Goal: Information Seeking & Learning: Learn about a topic

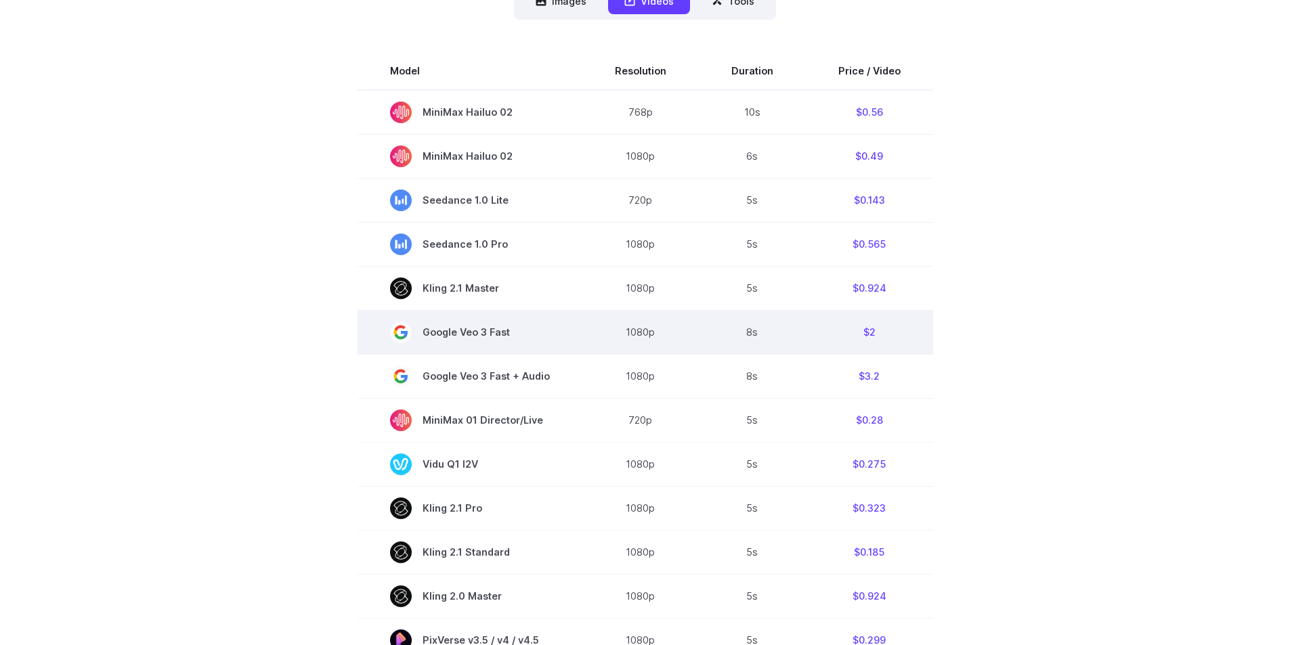
scroll to position [203, 0]
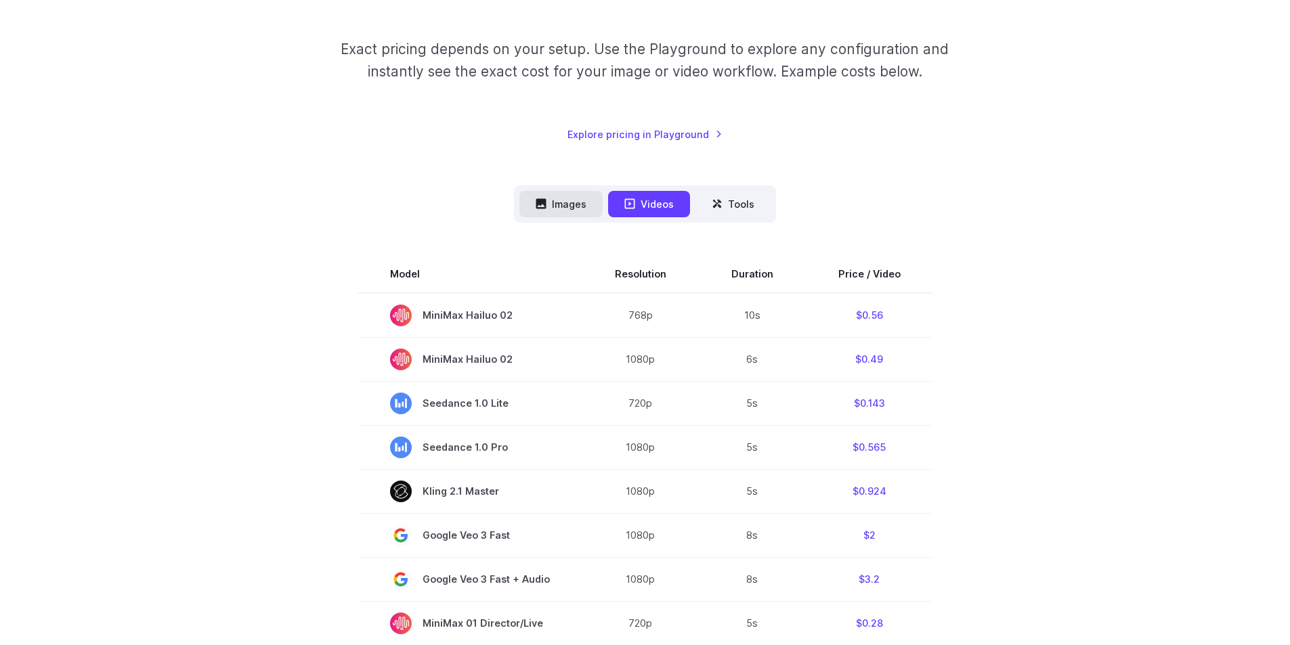
click at [575, 199] on button "Images" at bounding box center [560, 204] width 83 height 26
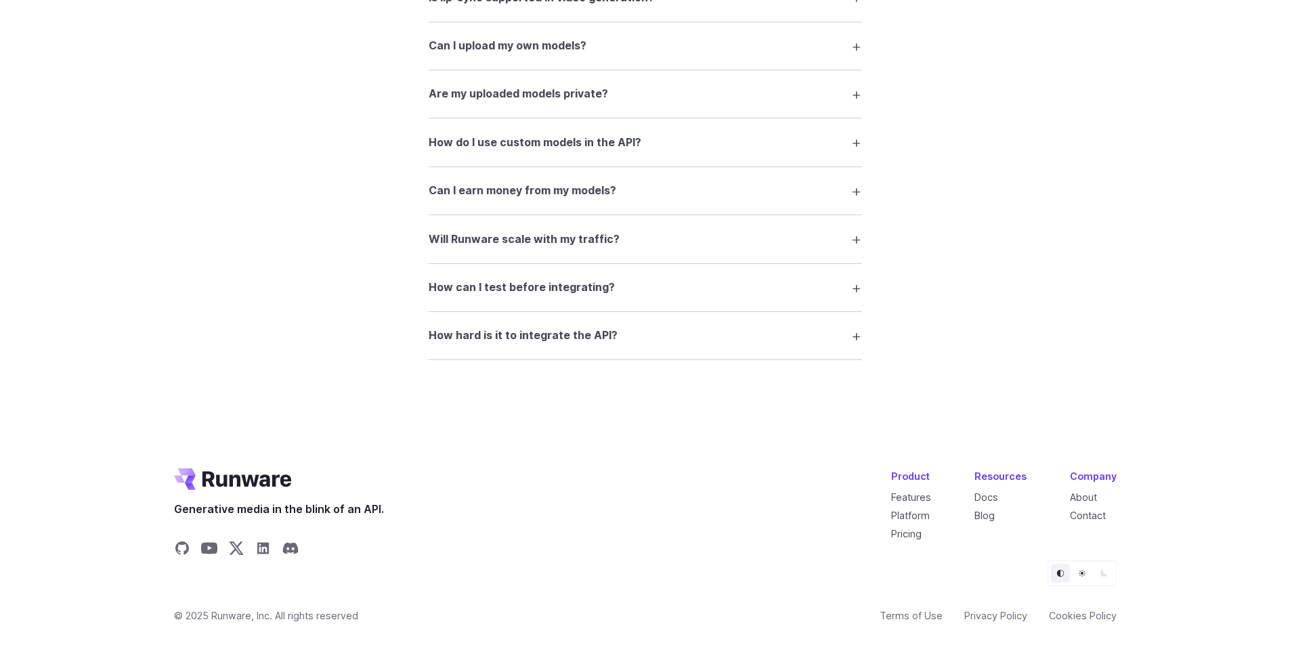
drag, startPoint x: 986, startPoint y: 261, endPoint x: 926, endPoint y: 517, distance: 262.9
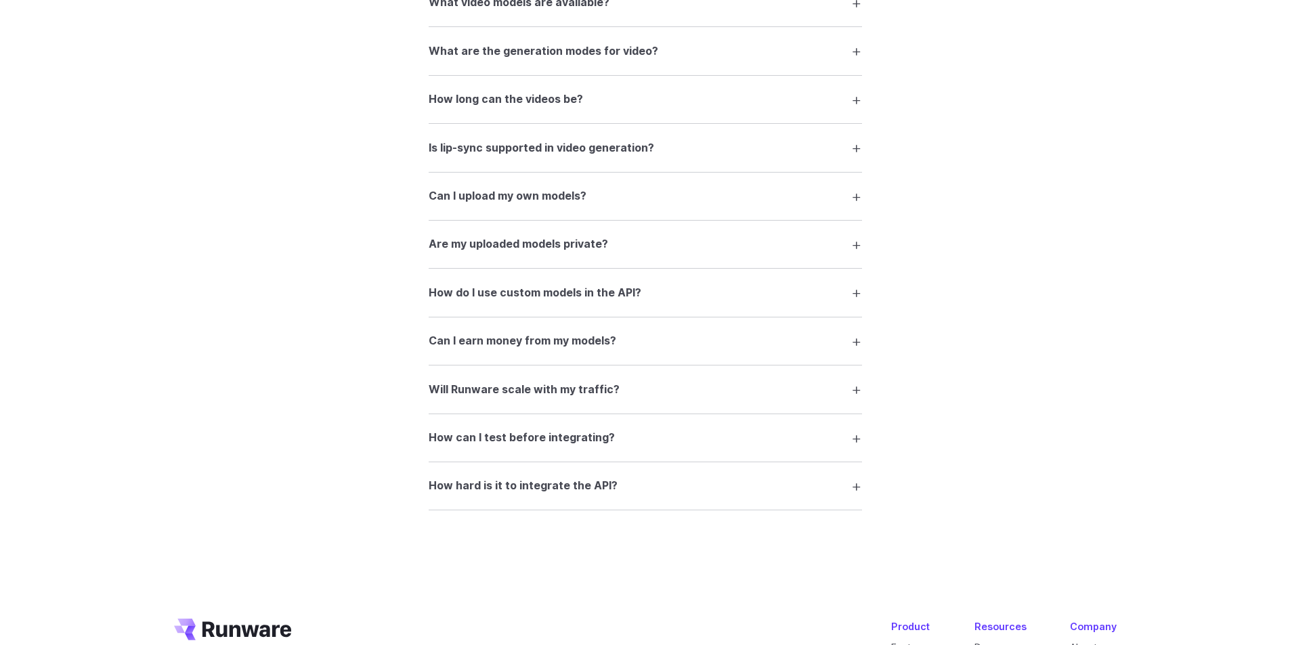
scroll to position [2040, 0]
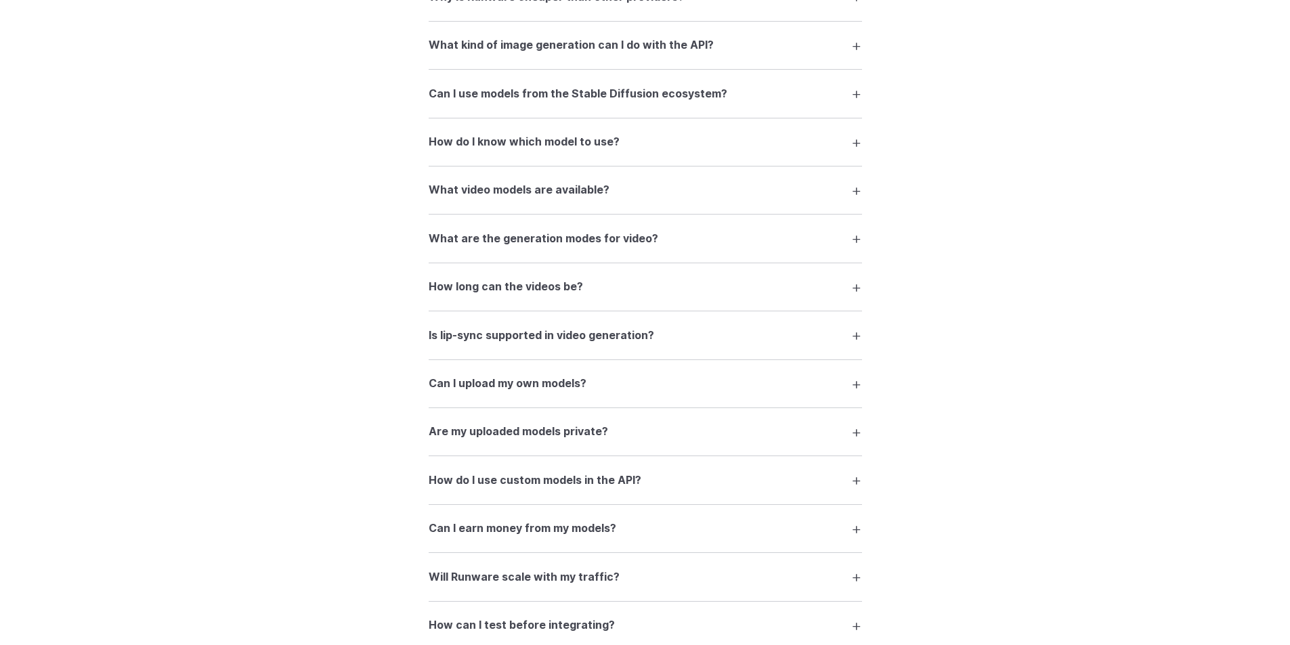
click at [586, 524] on h3 "Can I earn money from my models?" at bounding box center [523, 529] width 188 height 18
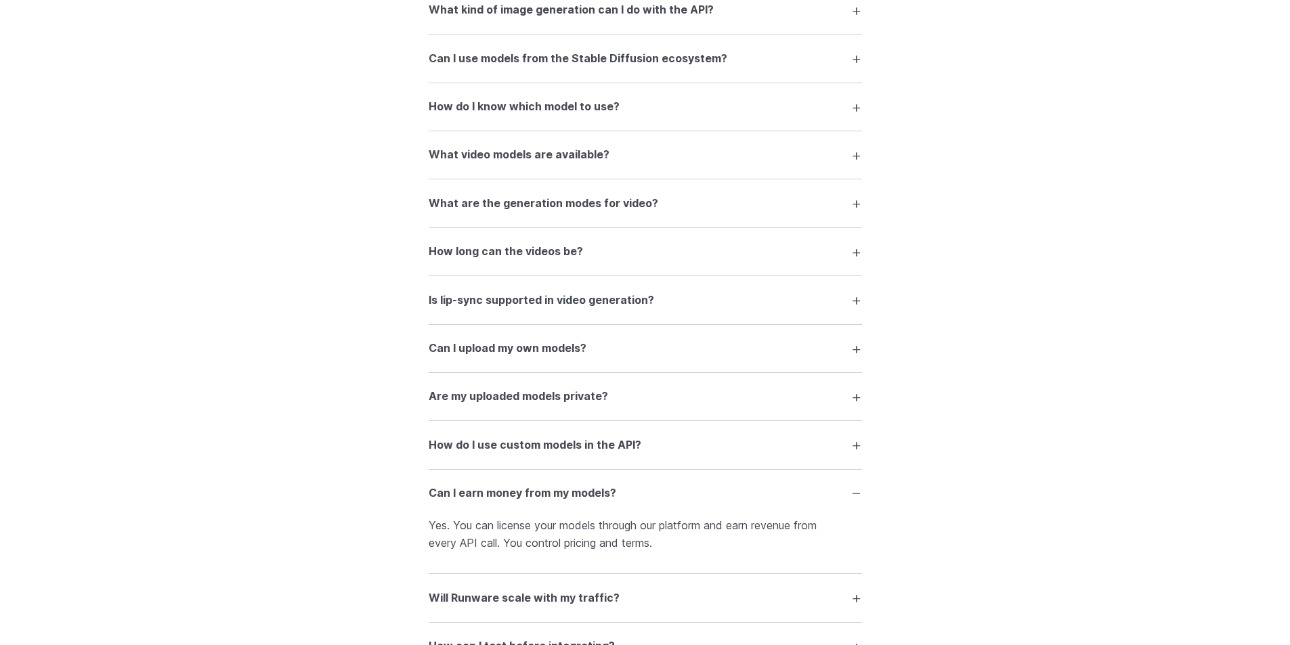
scroll to position [2108, 0]
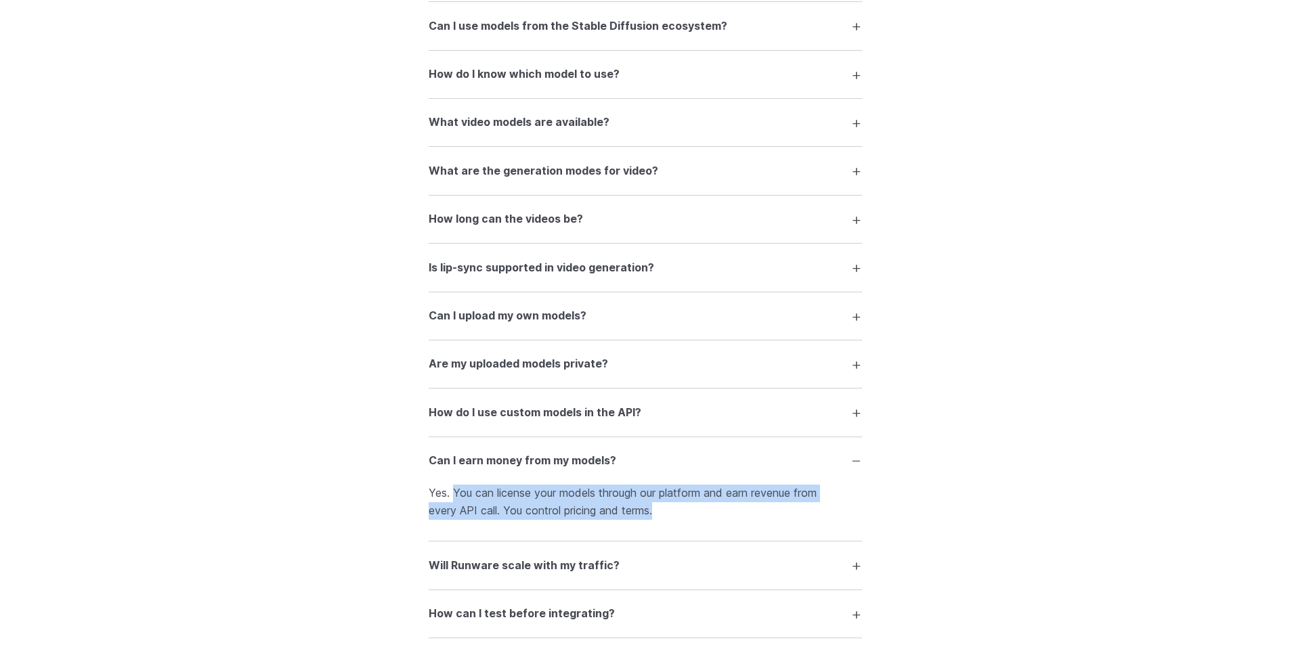
drag, startPoint x: 675, startPoint y: 511, endPoint x: 454, endPoint y: 485, distance: 223.0
click at [454, 485] on details "Can I earn money from my models? Yes. You can license your models through our p…" at bounding box center [645, 489] width 433 height 105
click at [580, 506] on p "Yes. You can license your models through our platform and earn revenue from eve…" at bounding box center [645, 502] width 433 height 35
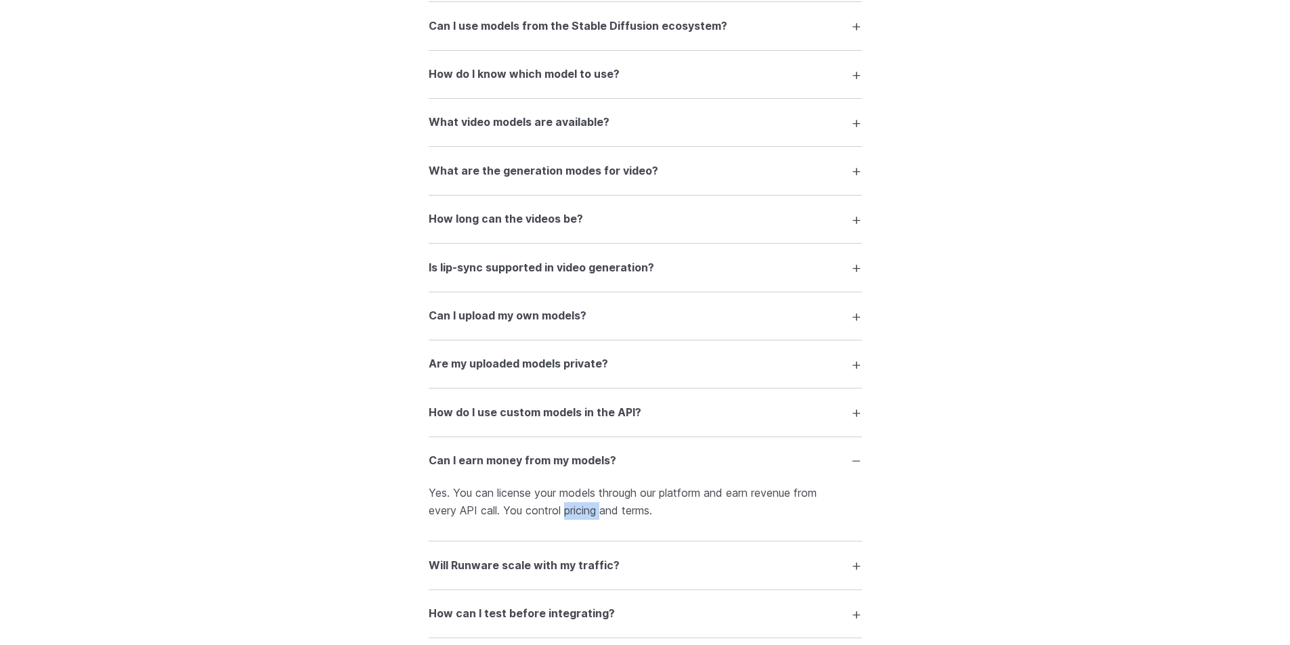
click at [580, 506] on p "Yes. You can license your models through our platform and earn revenue from eve…" at bounding box center [645, 502] width 433 height 35
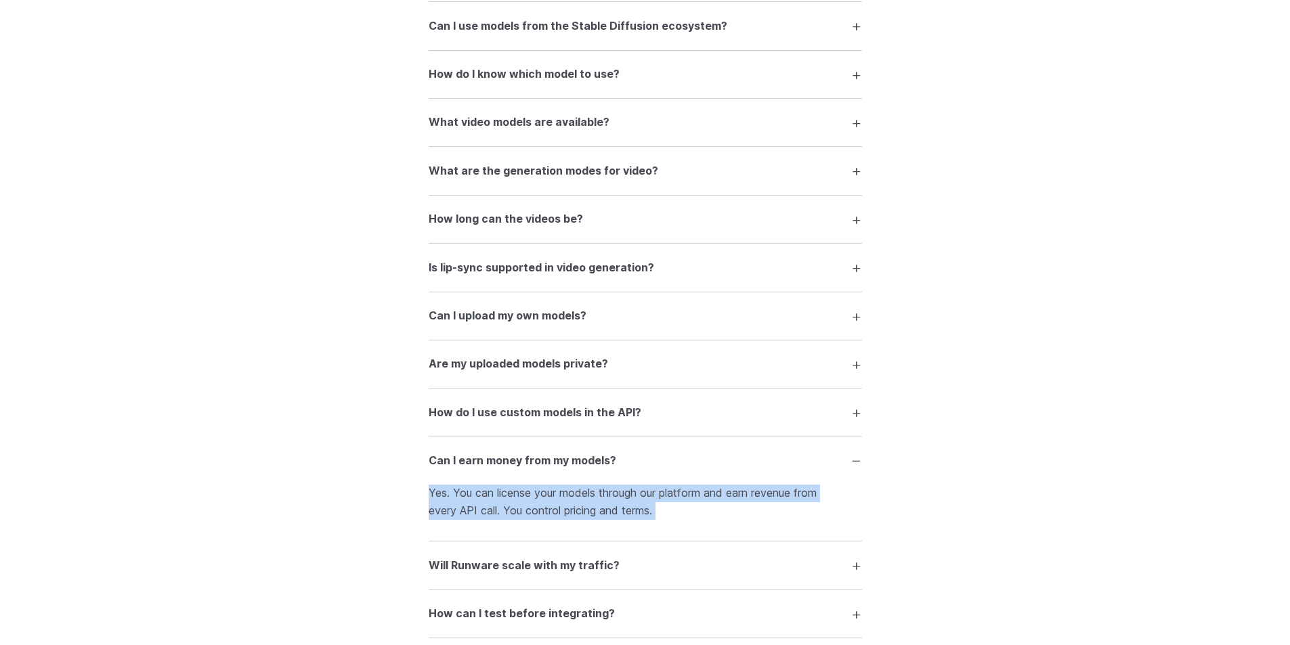
click at [580, 506] on p "Yes. You can license your models through our platform and earn revenue from eve…" at bounding box center [645, 502] width 433 height 35
click at [670, 506] on p "Yes. You can license your models through our platform and earn revenue from eve…" at bounding box center [645, 502] width 433 height 35
drag, startPoint x: 655, startPoint y: 506, endPoint x: 469, endPoint y: 481, distance: 188.5
click at [469, 481] on details "Can I earn money from my models? Yes. You can license your models through our p…" at bounding box center [645, 489] width 433 height 105
click at [625, 498] on p "Yes. You can license your models through our platform and earn revenue from eve…" at bounding box center [645, 502] width 433 height 35
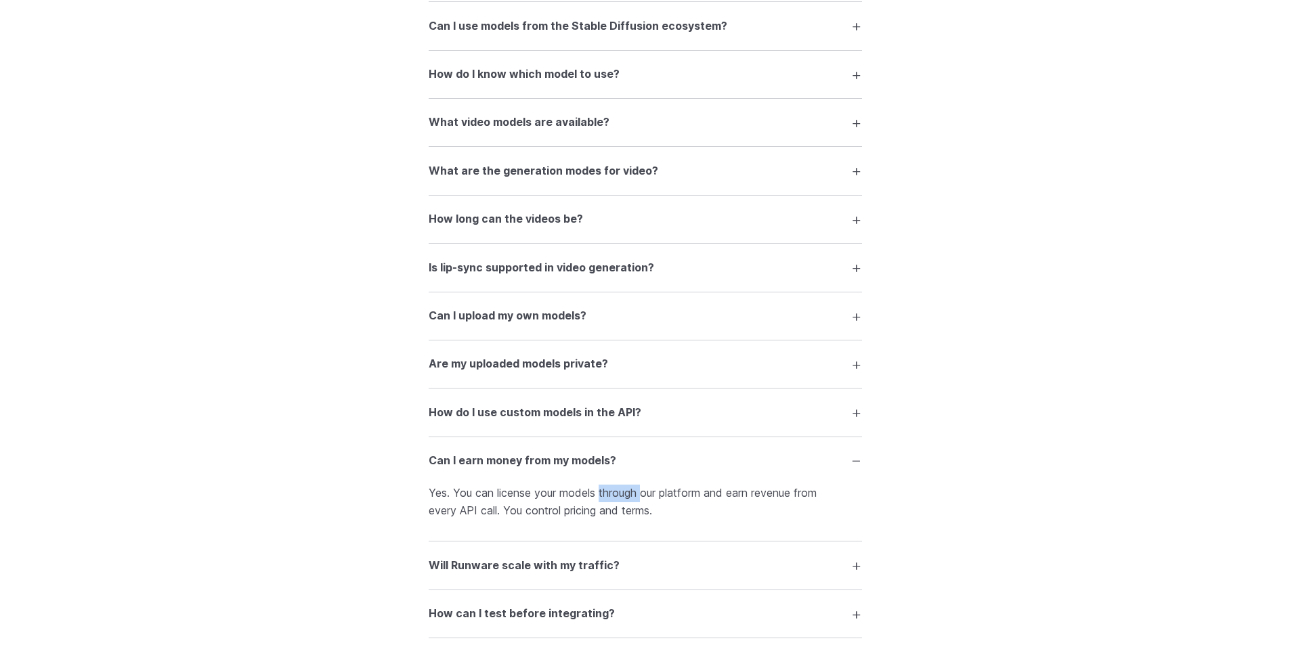
click at [625, 498] on p "Yes. You can license your models through our platform and earn revenue from eve…" at bounding box center [645, 502] width 433 height 35
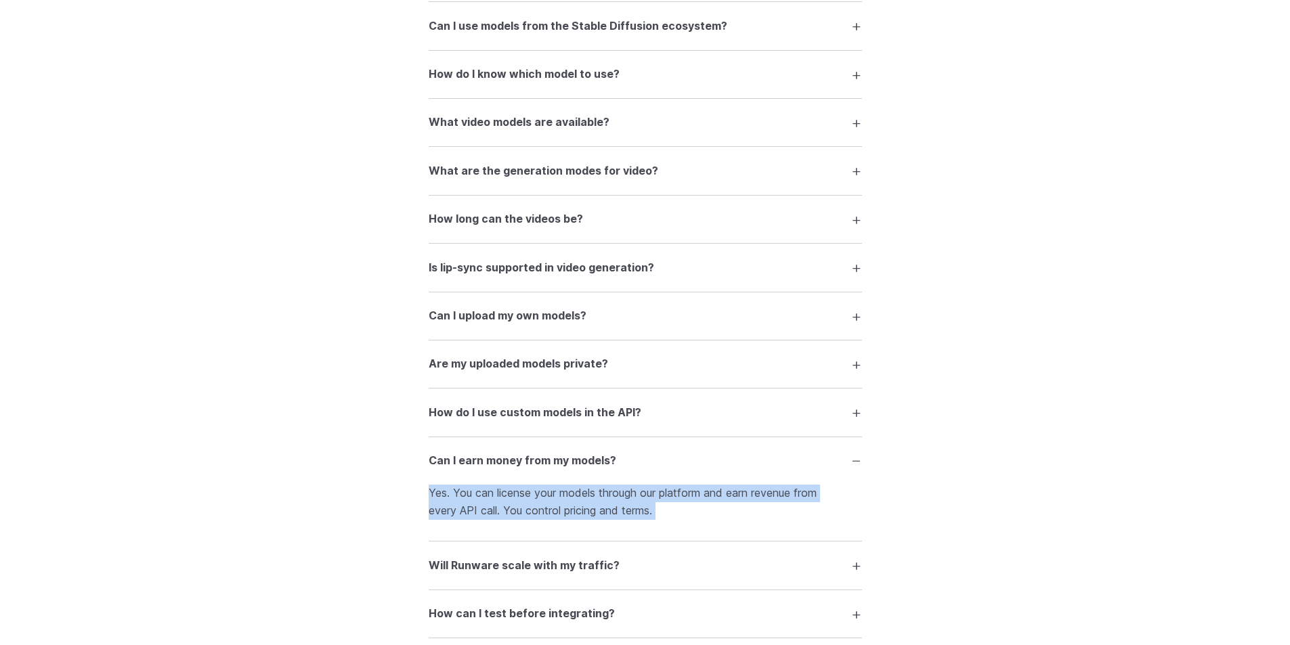
click at [625, 498] on p "Yes. You can license your models through our platform and earn revenue from eve…" at bounding box center [645, 502] width 433 height 35
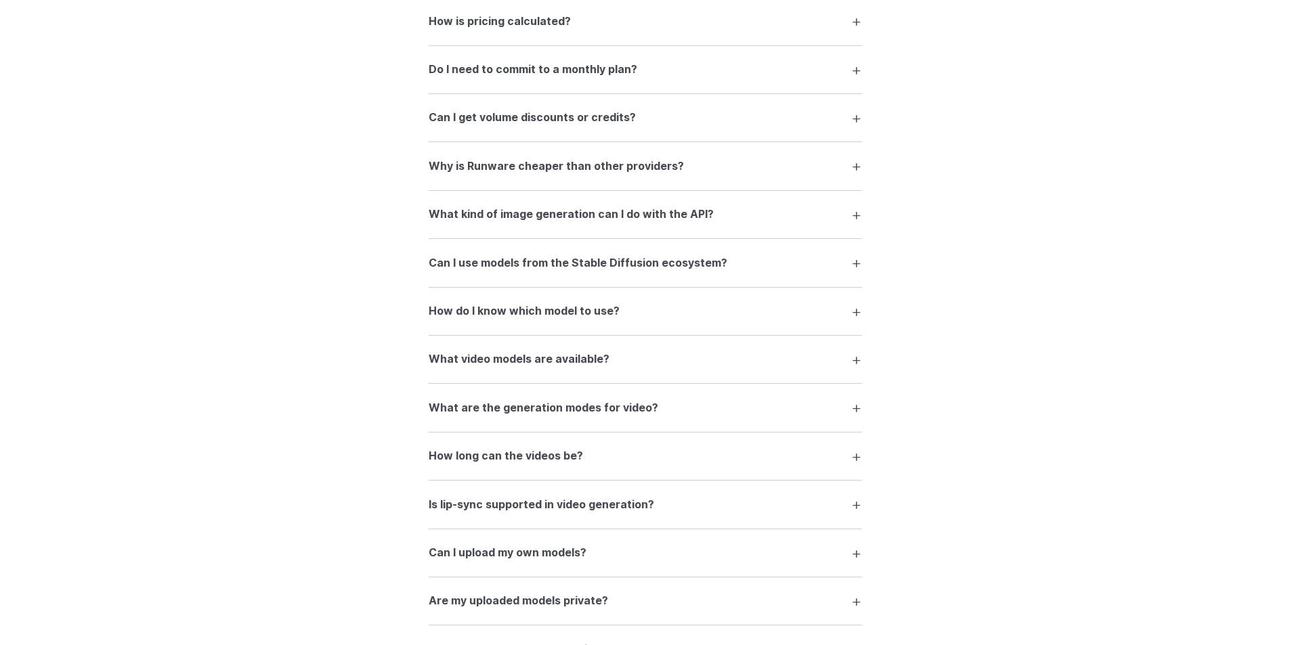
scroll to position [1837, 0]
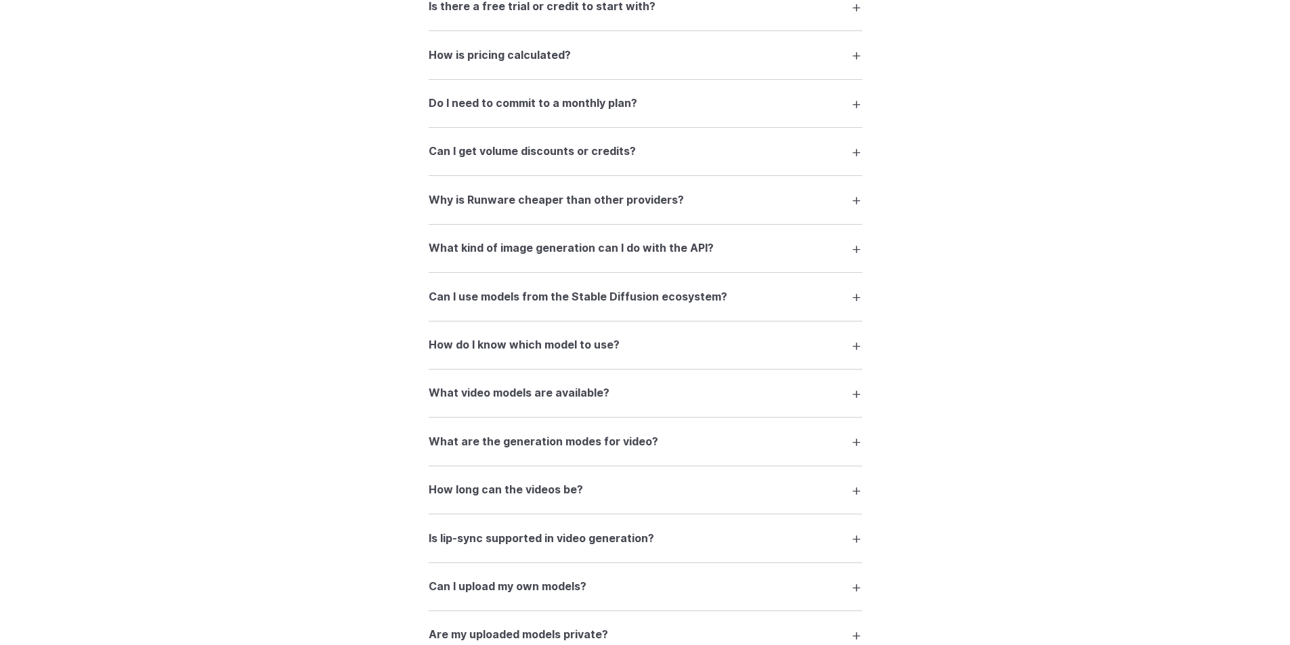
click at [560, 304] on h3 "Can I use models from the Stable Diffusion ecosystem?" at bounding box center [578, 297] width 299 height 18
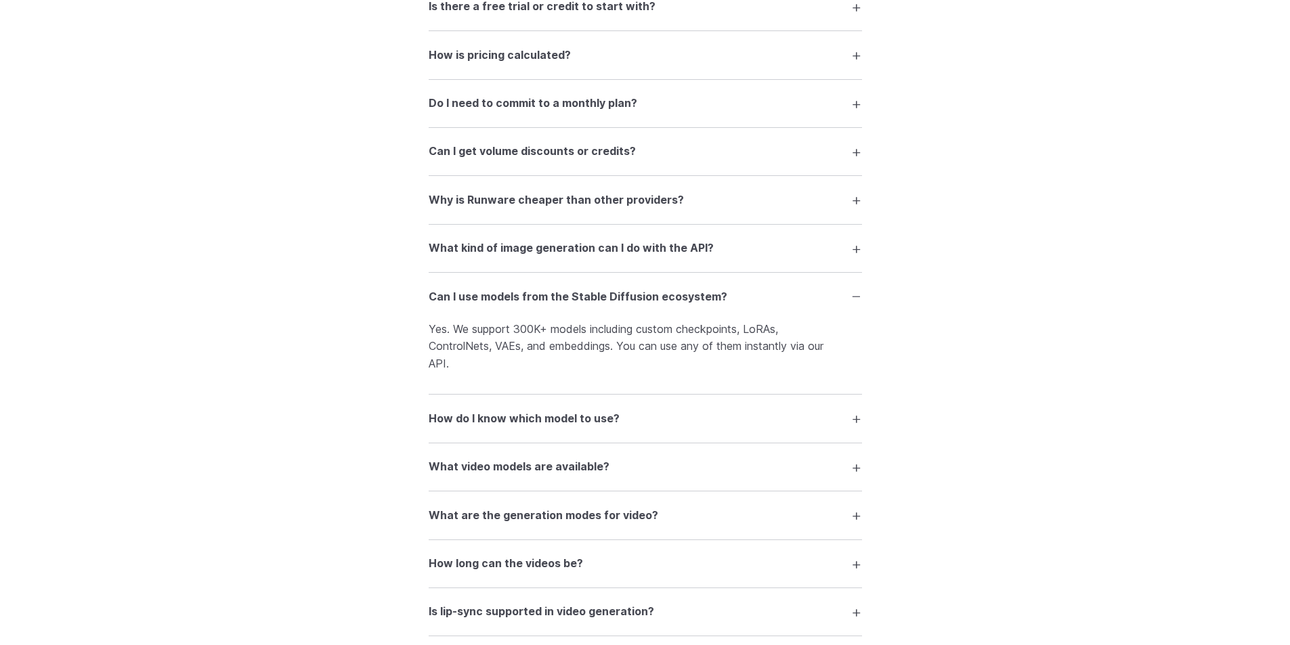
click at [565, 243] on h3 "What kind of image generation can I do with the API?" at bounding box center [571, 249] width 285 height 18
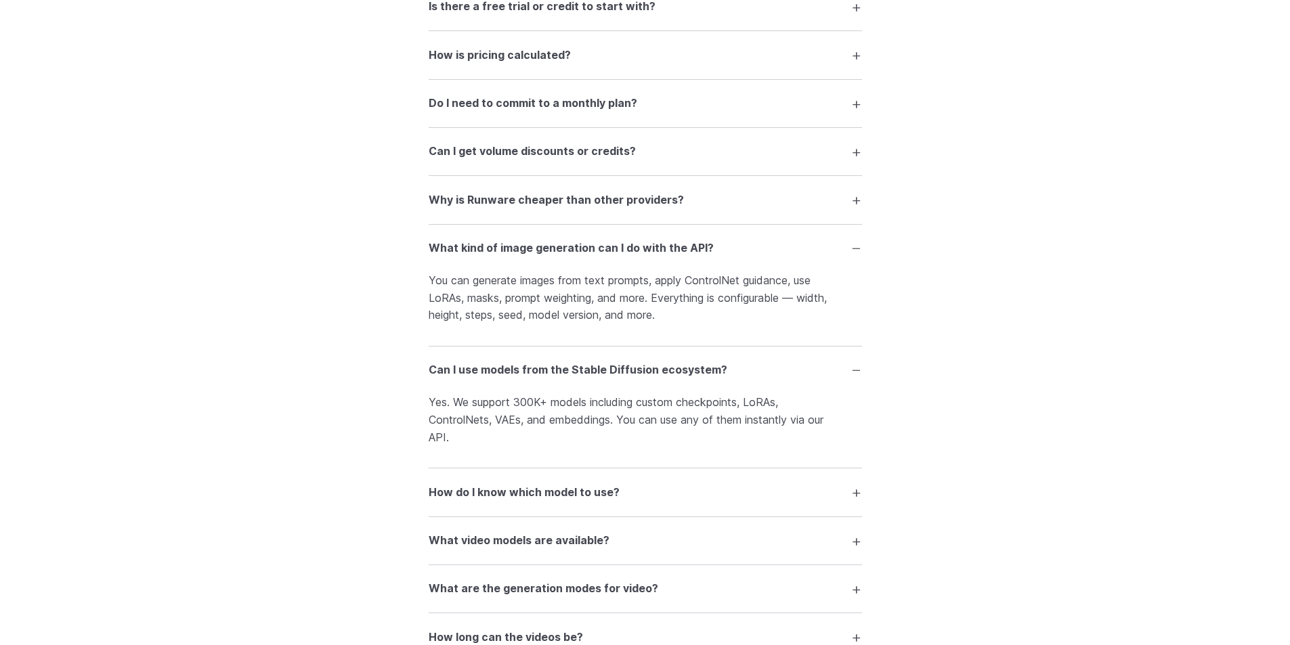
click at [548, 198] on h3 "Why is Runware cheaper than other providers?" at bounding box center [556, 201] width 255 height 18
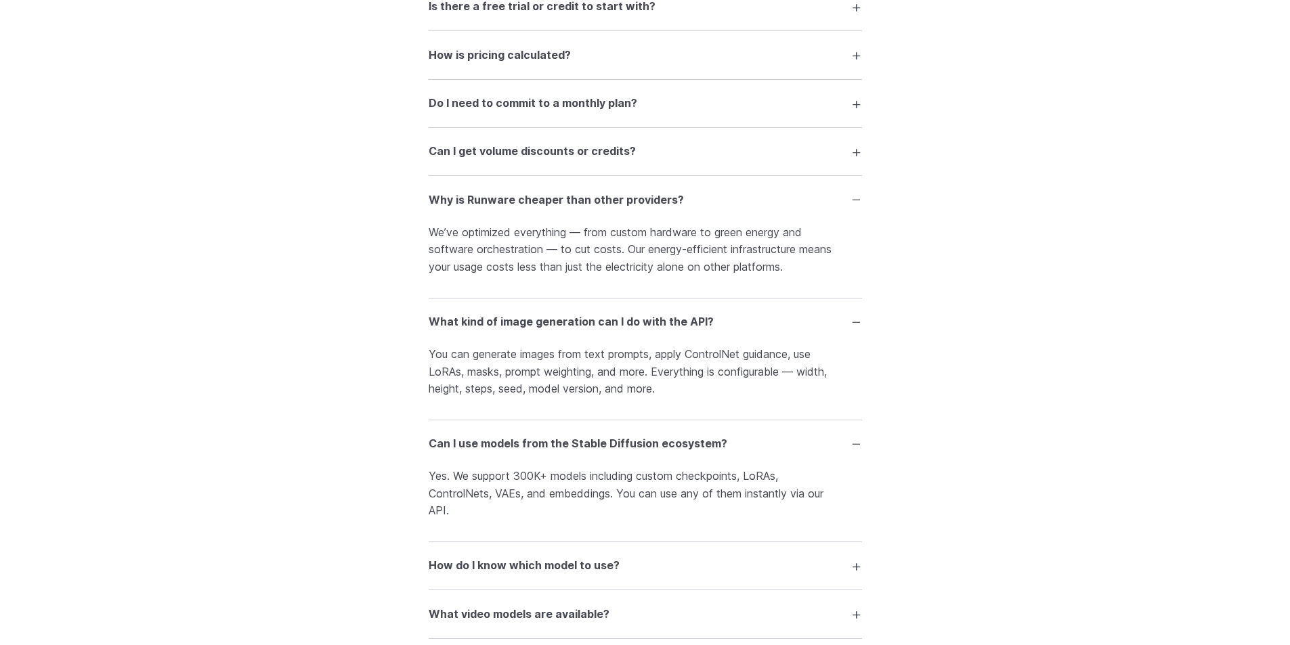
click at [528, 164] on summary "Can I get volume discounts or credits?" at bounding box center [645, 152] width 433 height 26
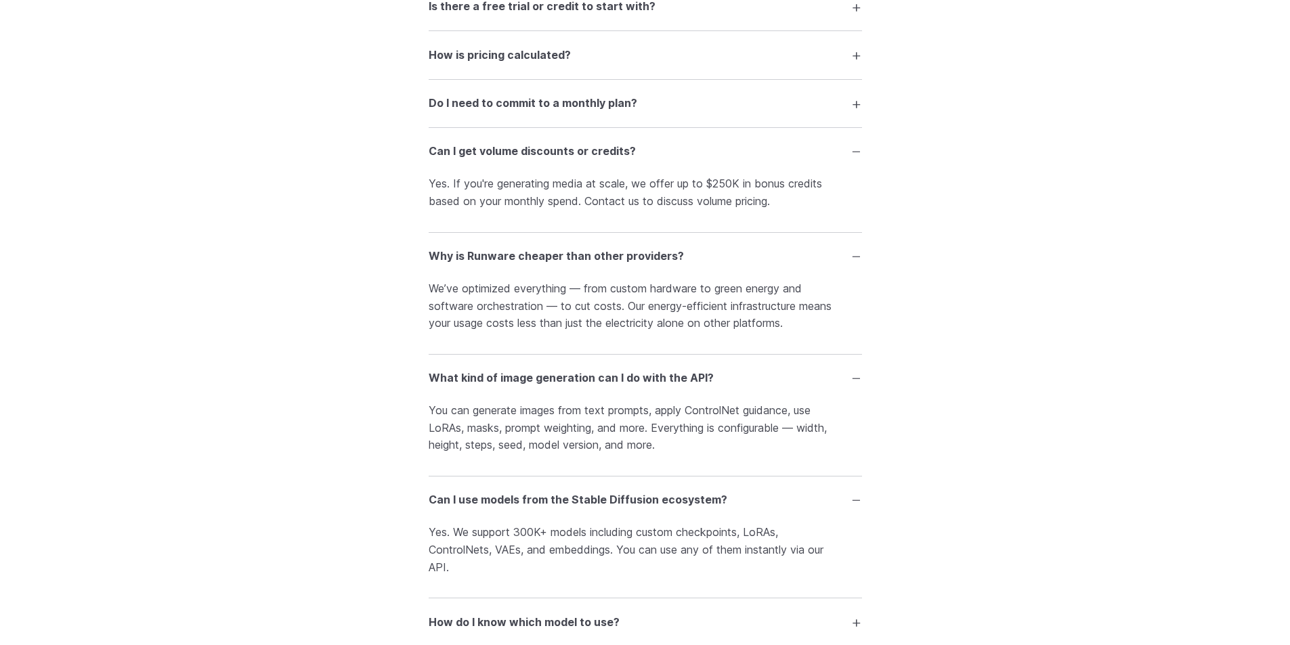
click at [546, 94] on summary "Do I need to commit to a monthly plan?" at bounding box center [645, 104] width 433 height 26
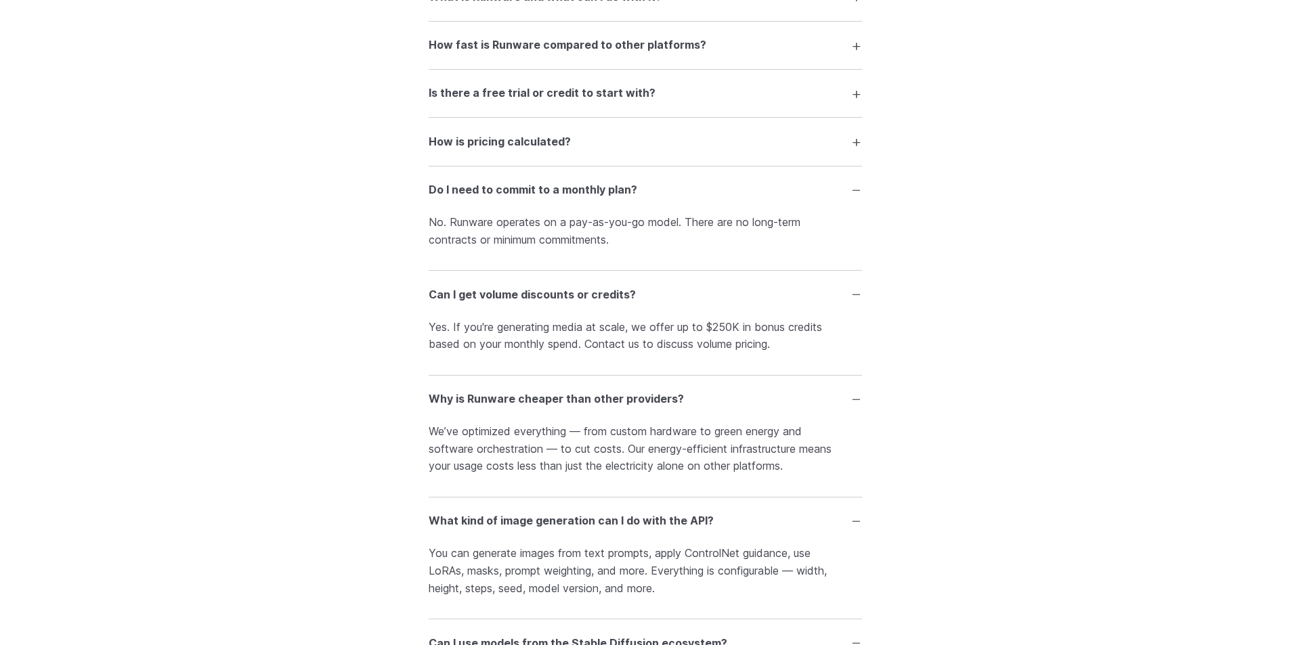
scroll to position [1634, 0]
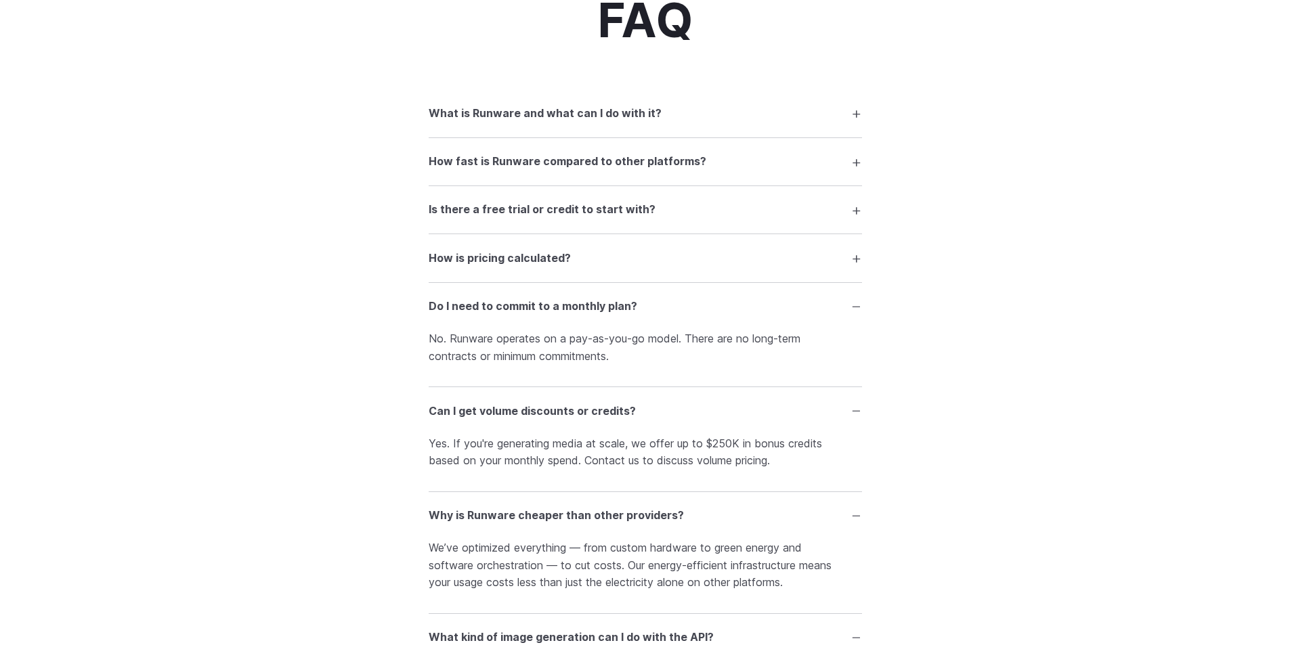
click at [555, 251] on h3 "How is pricing calculated?" at bounding box center [500, 259] width 142 height 18
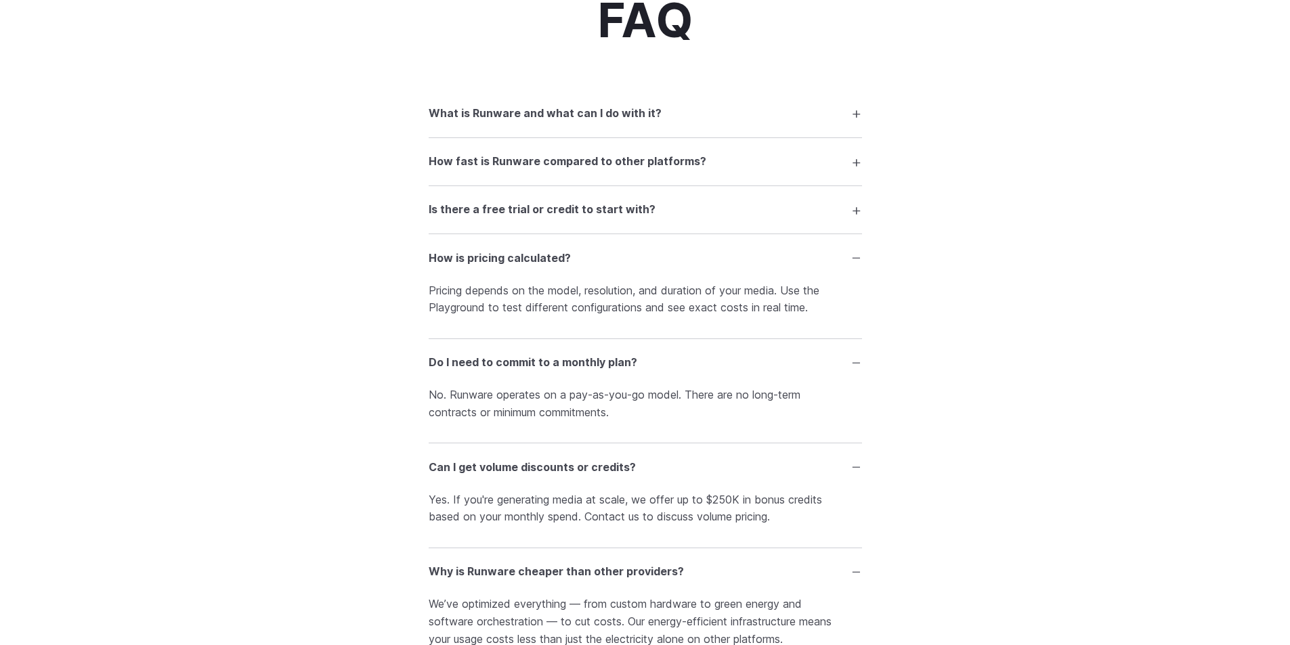
click at [559, 217] on h3 "Is there a free trial or credit to start with?" at bounding box center [542, 210] width 227 height 18
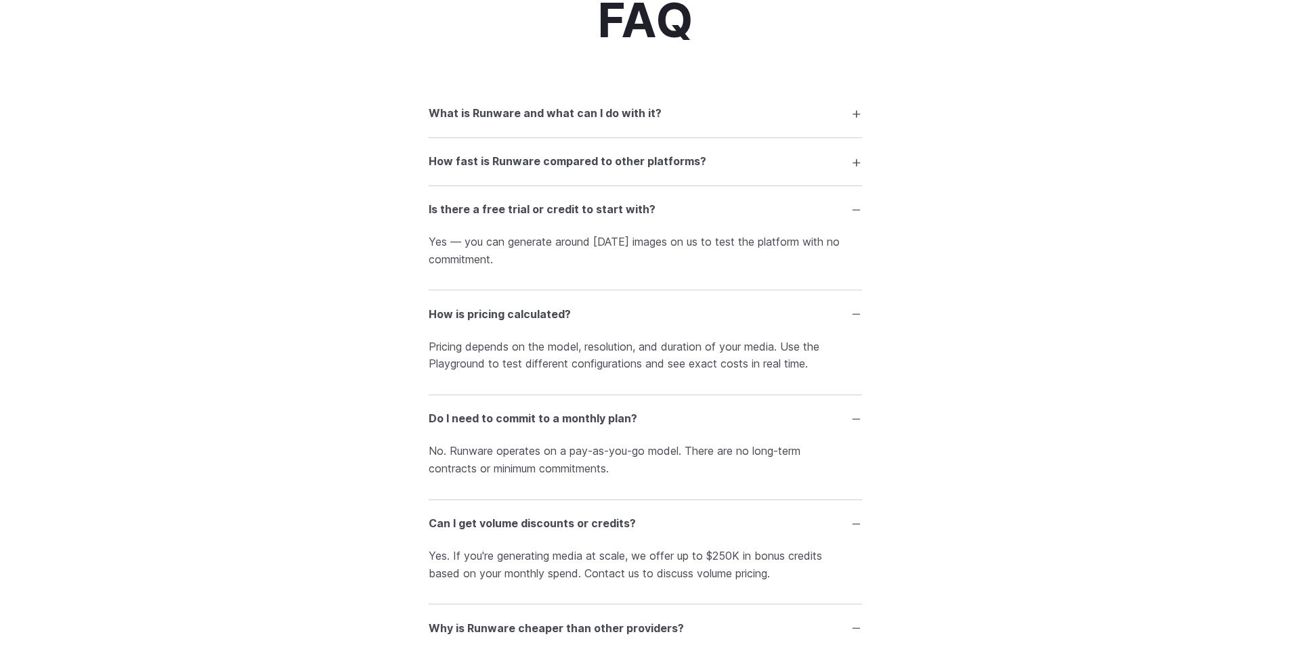
click at [599, 160] on h3 "How fast is Runware compared to other platforms?" at bounding box center [568, 162] width 278 height 18
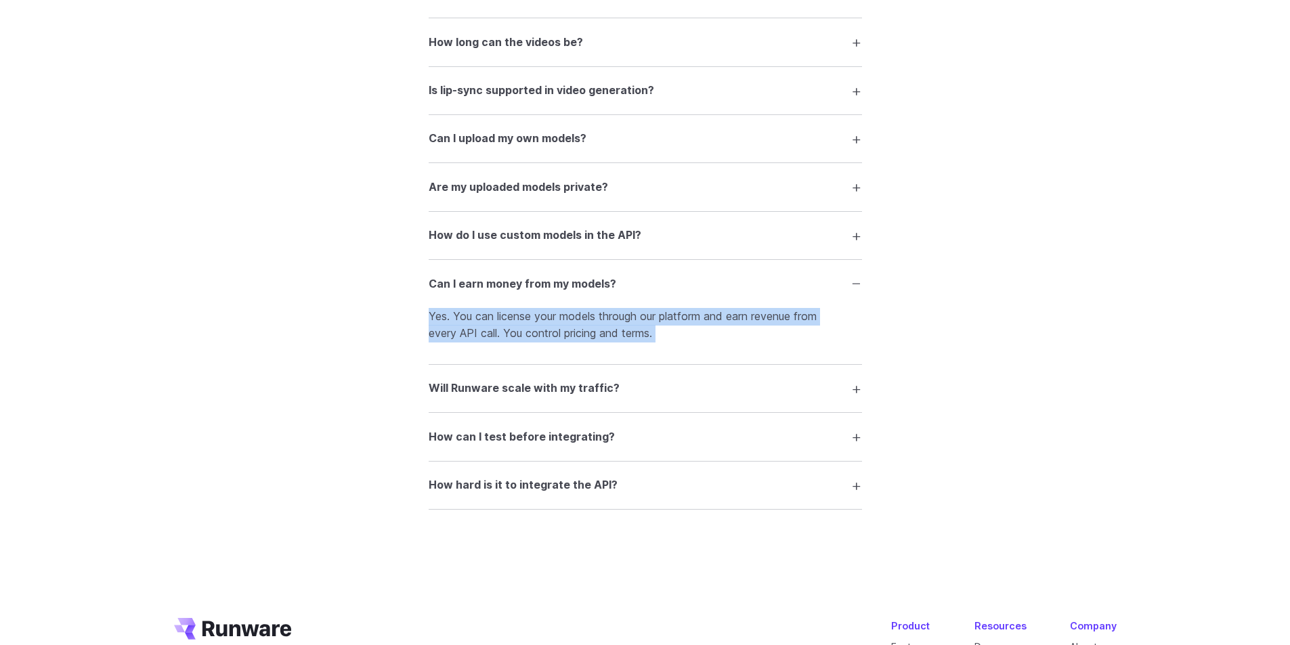
scroll to position [2973, 0]
